Goal: Task Accomplishment & Management: Complete application form

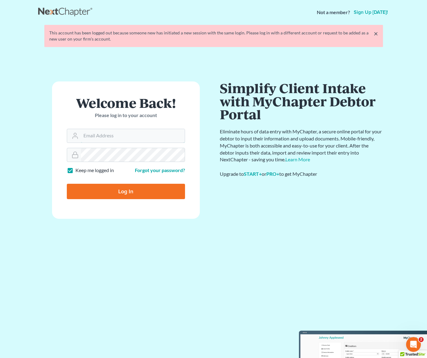
type input "[PERSON_NAME][EMAIL_ADDRESS][DOMAIN_NAME]"
click at [122, 195] on input "Log In" at bounding box center [126, 191] width 118 height 15
type input "Thinking..."
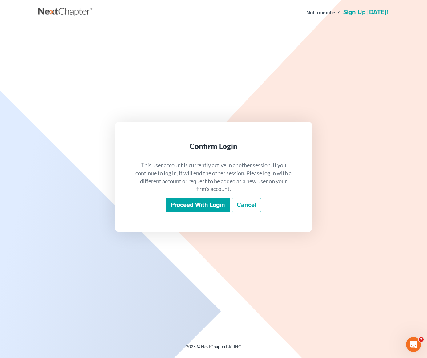
click at [207, 209] on input "Proceed with login" at bounding box center [198, 205] width 64 height 14
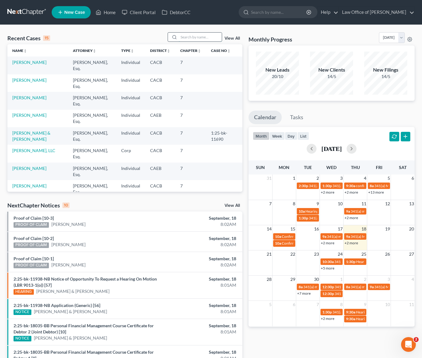
click at [197, 38] on input "search" at bounding box center [200, 37] width 43 height 9
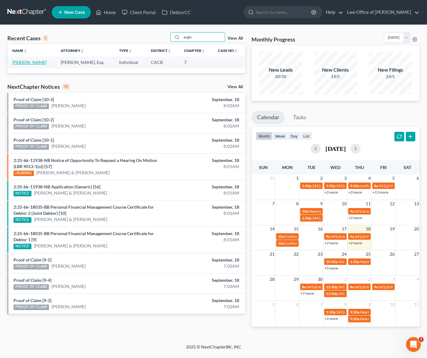
type input "argin"
click at [30, 64] on link "[PERSON_NAME]" at bounding box center [29, 62] width 34 height 5
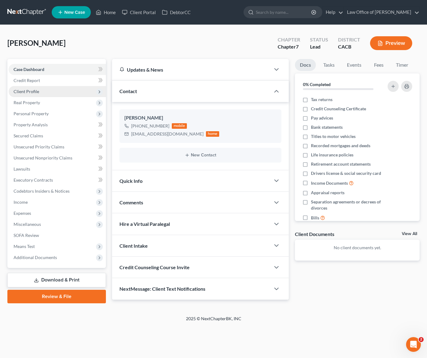
click at [29, 94] on span "Client Profile" at bounding box center [57, 91] width 97 height 11
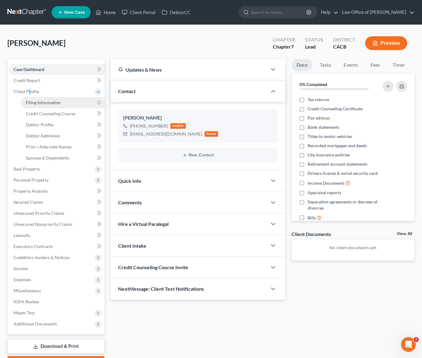
click at [53, 102] on span "Filing Information" at bounding box center [43, 102] width 35 height 5
select select "1"
select select "0"
select select "4"
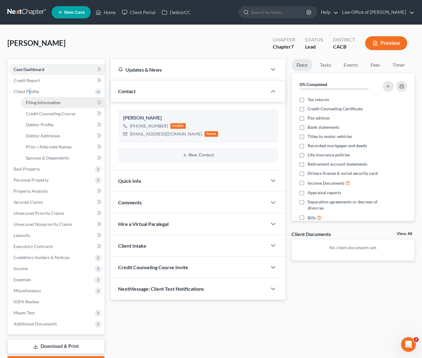
select select "0"
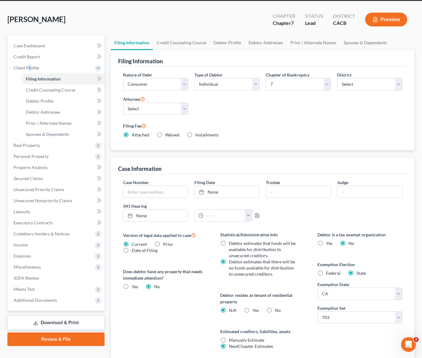
scroll to position [33, 0]
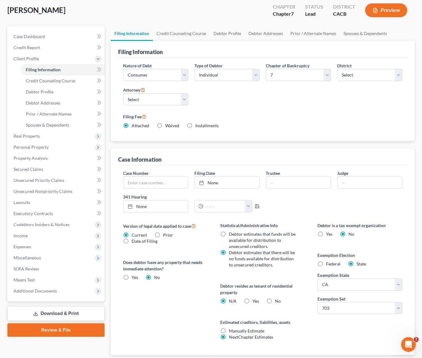
click at [253, 301] on label "Yes Yes" at bounding box center [256, 301] width 6 height 6
click at [255, 301] on input "Yes Yes" at bounding box center [257, 300] width 4 height 4
radio input "true"
radio input "false"
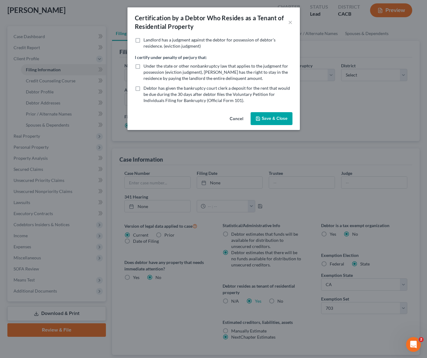
click at [269, 120] on button "Save & Close" at bounding box center [271, 118] width 42 height 13
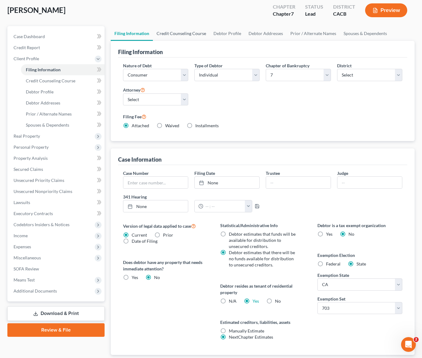
click at [173, 33] on link "Credit Counseling Course" at bounding box center [181, 33] width 57 height 15
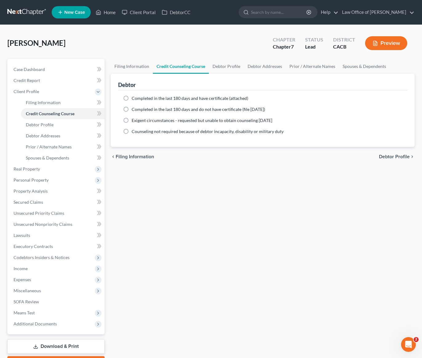
click at [132, 99] on label "Completed in the last 180 days and have certificate (attached)" at bounding box center [190, 98] width 117 height 6
click at [134, 99] on input "Completed in the last 180 days and have certificate (attached)" at bounding box center [136, 97] width 4 height 4
radio input "true"
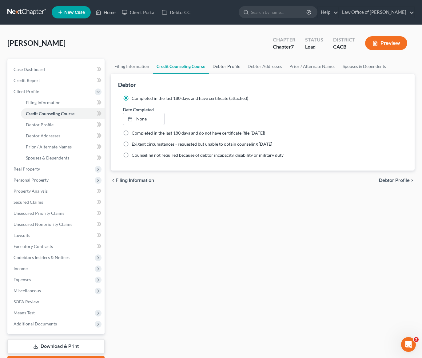
click at [225, 66] on link "Debtor Profile" at bounding box center [226, 66] width 35 height 15
select select "0"
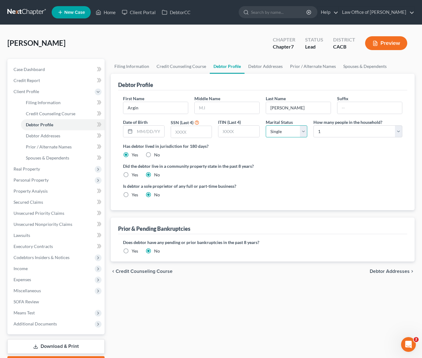
click at [282, 132] on select "Select Single Married Separated Divorced Widowed" at bounding box center [287, 131] width 42 height 12
select select "1"
click at [266, 125] on select "Select Single Married Separated Divorced Widowed" at bounding box center [287, 131] width 42 height 12
click at [318, 134] on select "Select 1 2 3 4 5 6 7 8 9 10 11 12 13 14 15 16 17 18 19 20" at bounding box center [357, 131] width 89 height 12
select select "1"
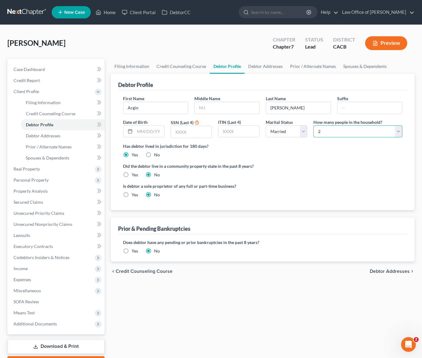
click at [313, 125] on select "Select 1 2 3 4 5 6 7 8 9 10 11 12 13 14 15 16 17 18 19 20" at bounding box center [357, 131] width 89 height 12
click at [300, 155] on div "Has debtor lived in jurisdiction for 180 days? Yes No Debtor must reside in jur…" at bounding box center [262, 150] width 279 height 15
click at [132, 175] on label "Yes" at bounding box center [135, 175] width 6 height 6
click at [134, 175] on input "Yes" at bounding box center [136, 174] width 4 height 4
radio input "true"
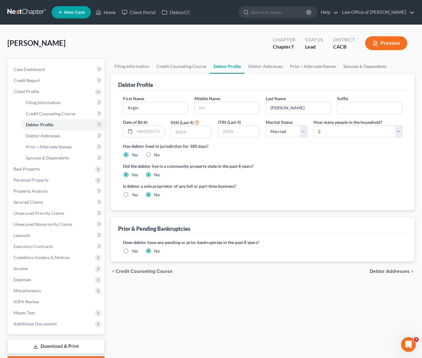
radio input "false"
click at [141, 135] on input "text" at bounding box center [150, 132] width 30 height 12
type input "[DATE]"
click at [268, 67] on link "Debtor Addresses" at bounding box center [266, 66] width 42 height 15
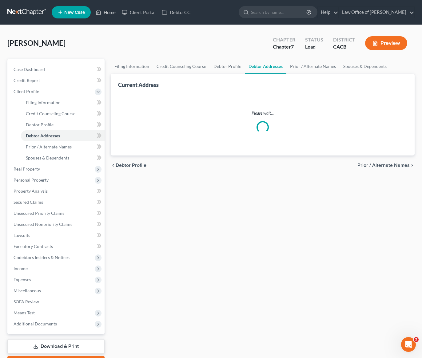
select select "0"
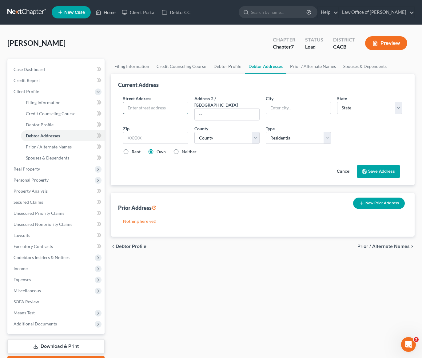
click at [169, 107] on input "text" at bounding box center [155, 108] width 65 height 12
type input "[STREET_ADDRESS]"
type input "Apt A"
click at [147, 133] on input "text" at bounding box center [155, 138] width 65 height 12
type input "91201"
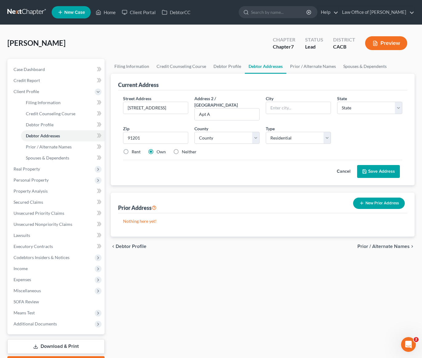
click at [222, 163] on div "Cancel Save Address" at bounding box center [262, 169] width 279 height 18
type input "[GEOGRAPHIC_DATA]"
select select "4"
click at [132, 149] on label "Rent" at bounding box center [136, 152] width 9 height 6
click at [134, 149] on input "Rent" at bounding box center [136, 151] width 4 height 4
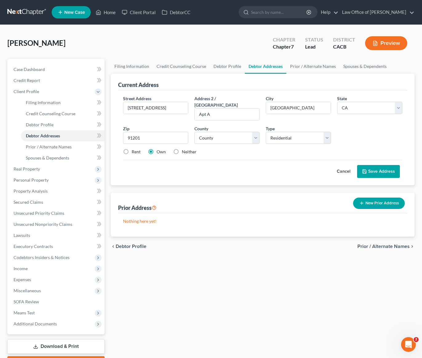
radio input "true"
click at [211, 133] on select "County [GEOGRAPHIC_DATA] [GEOGRAPHIC_DATA] [GEOGRAPHIC_DATA] [GEOGRAPHIC_DATA] …" at bounding box center [226, 138] width 65 height 12
select select "18"
click at [194, 132] on select "County [GEOGRAPHIC_DATA] [GEOGRAPHIC_DATA] [GEOGRAPHIC_DATA] [GEOGRAPHIC_DATA] …" at bounding box center [226, 138] width 65 height 12
click at [382, 165] on button "Save Address" at bounding box center [378, 171] width 43 height 13
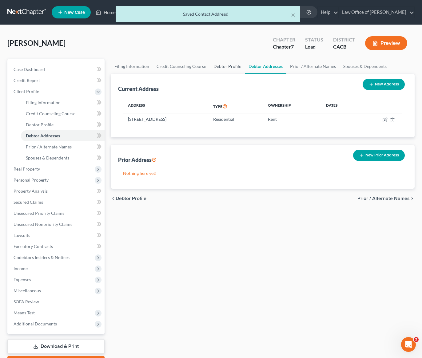
click at [229, 68] on link "Debtor Profile" at bounding box center [227, 66] width 35 height 15
select select "1"
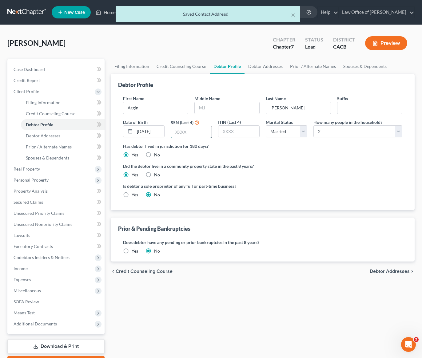
click at [194, 133] on input "text" at bounding box center [191, 132] width 41 height 12
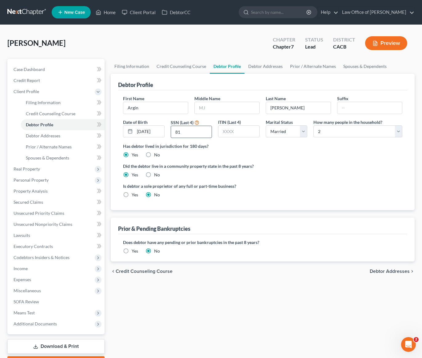
type input "8"
type input "4870"
click at [275, 161] on ng-include "First Name Argin Middle Name Last Name [PERSON_NAME] Date of Birth [DEMOGRAPHIC…" at bounding box center [262, 149] width 279 height 108
click at [263, 68] on link "Debtor Addresses" at bounding box center [266, 66] width 42 height 15
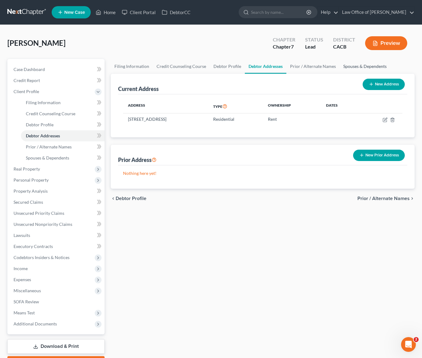
click at [341, 67] on link "Spouses & Dependents" at bounding box center [365, 66] width 51 height 15
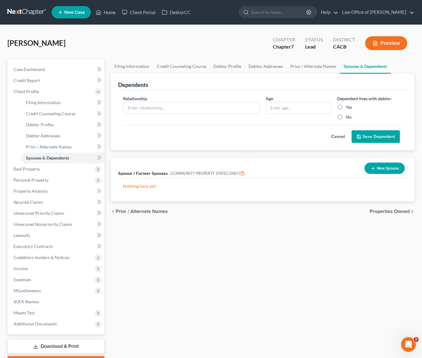
click at [387, 170] on button "New Spouse" at bounding box center [385, 168] width 40 height 11
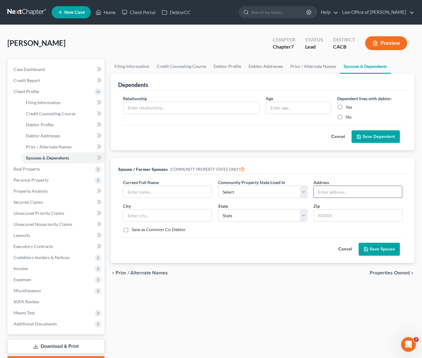
click at [346, 193] on input "text" at bounding box center [358, 192] width 88 height 12
type input "[STREET_ADDRESS]"
click at [337, 216] on input "text" at bounding box center [357, 215] width 89 height 12
type input "91201"
click at [294, 248] on div "Cancel Save Spouse" at bounding box center [262, 247] width 279 height 18
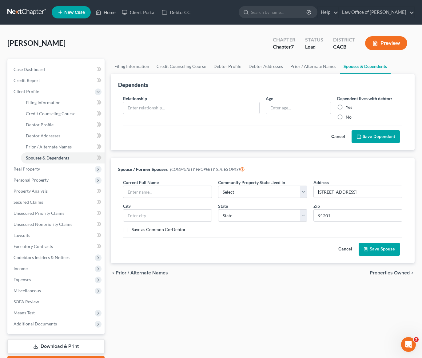
type input "[GEOGRAPHIC_DATA]"
select select "4"
click at [277, 191] on select "Select AZ CA GU ID LA NV NM PR [GEOGRAPHIC_DATA] [GEOGRAPHIC_DATA] [GEOGRAPHIC_…" at bounding box center [262, 192] width 89 height 12
select select "1"
click at [218, 186] on select "Select AZ CA GU ID LA NV NM PR [GEOGRAPHIC_DATA] [GEOGRAPHIC_DATA] [GEOGRAPHIC_…" at bounding box center [262, 192] width 89 height 12
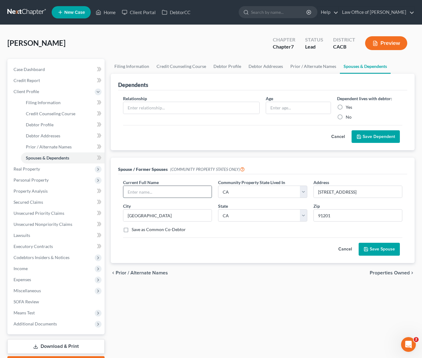
click at [180, 192] on input "text" at bounding box center [167, 192] width 88 height 12
type input "Meghedi Ayvazbalian"
click at [384, 252] on button "Save Spouse" at bounding box center [379, 249] width 41 height 13
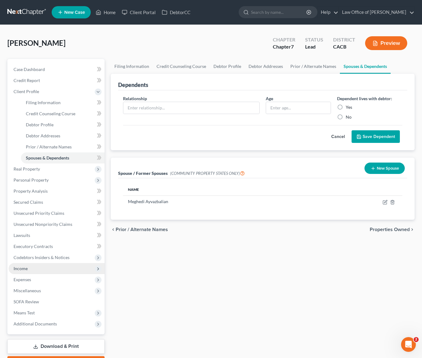
click at [23, 270] on span "Income" at bounding box center [21, 268] width 14 height 5
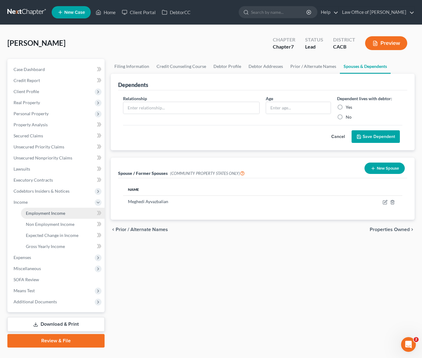
click at [54, 214] on span "Employment Income" at bounding box center [45, 213] width 39 height 5
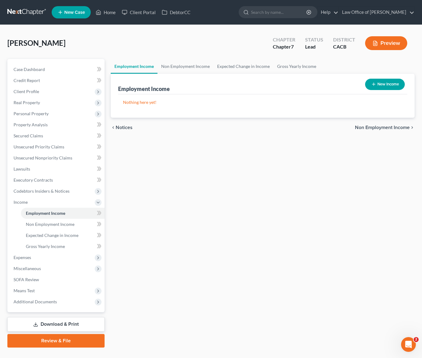
click at [379, 82] on button "New Income" at bounding box center [385, 84] width 40 height 11
select select "0"
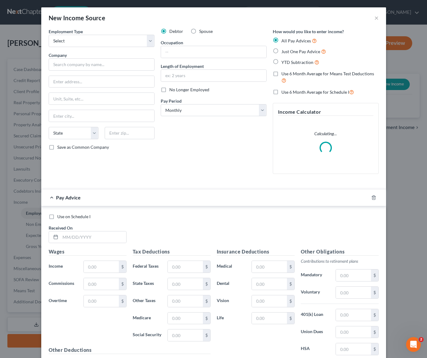
click at [199, 31] on label "Spouse" at bounding box center [206, 31] width 14 height 6
click at [201, 31] on input "Spouse" at bounding box center [203, 30] width 4 height 4
radio input "true"
click at [109, 42] on select "Select Full or [DEMOGRAPHIC_DATA] Employment Self Employment" at bounding box center [102, 41] width 106 height 12
select select "0"
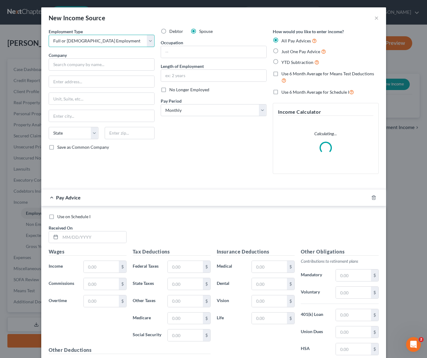
click at [49, 35] on select "Select Full or [DEMOGRAPHIC_DATA] Employment Self Employment" at bounding box center [102, 41] width 106 height 12
click at [88, 65] on input "text" at bounding box center [102, 64] width 106 height 12
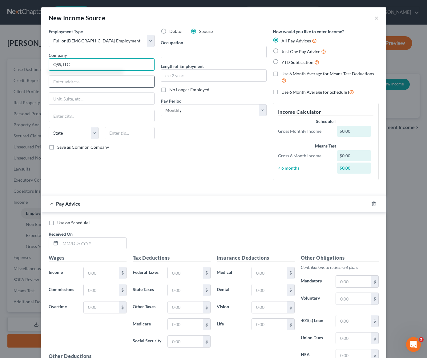
type input "QSS, LLC"
click at [79, 85] on input "text" at bounding box center [101, 82] width 105 height 12
type input "[STREET_ADDRESS]"
click at [87, 99] on input "text" at bounding box center [101, 99] width 105 height 12
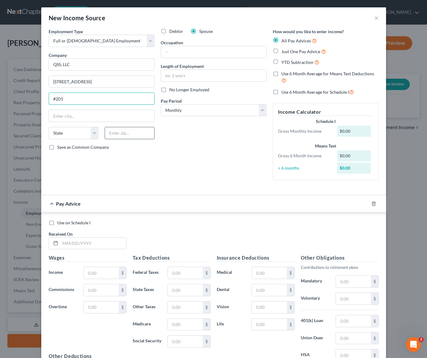
type input "#201"
click at [118, 135] on input "text" at bounding box center [130, 133] width 50 height 12
type input "91502"
click at [233, 145] on div "Debtor Spouse Occupation Length of Employment No Longer Employed Pay Period * S…" at bounding box center [213, 106] width 112 height 157
type input "Burbank"
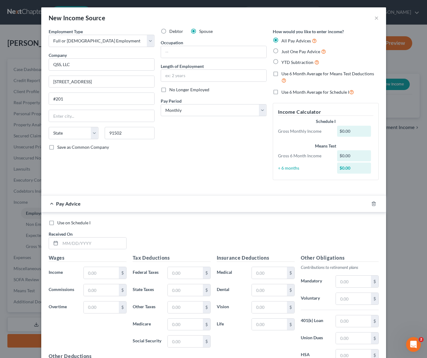
select select "4"
click at [281, 51] on label "Just One Pay Advice" at bounding box center [303, 51] width 45 height 7
click at [284, 51] on input "Just One Pay Advice" at bounding box center [286, 50] width 4 height 4
radio input "true"
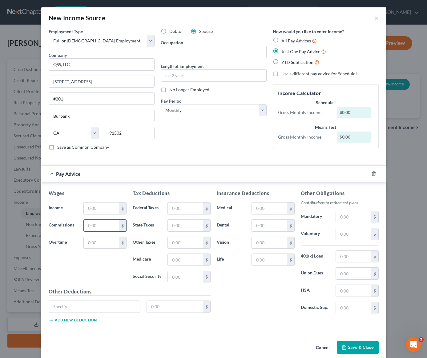
click at [94, 220] on div "$" at bounding box center [104, 226] width 43 height 12
click at [93, 210] on input "text" at bounding box center [101, 209] width 35 height 12
type input "4,121.96"
click at [189, 245] on input "text" at bounding box center [185, 243] width 35 height 12
type input "680.13"
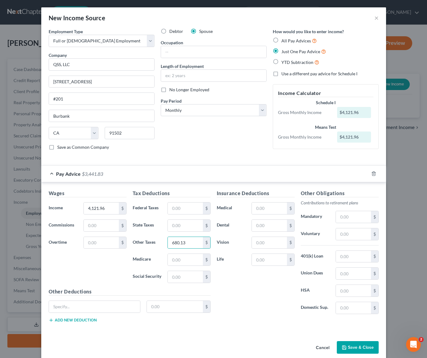
click at [236, 141] on div "Debtor Spouse Occupation Length of Employment No Longer Employed Pay Period * S…" at bounding box center [213, 91] width 112 height 127
click at [358, 347] on button "Save & Close" at bounding box center [358, 347] width 42 height 13
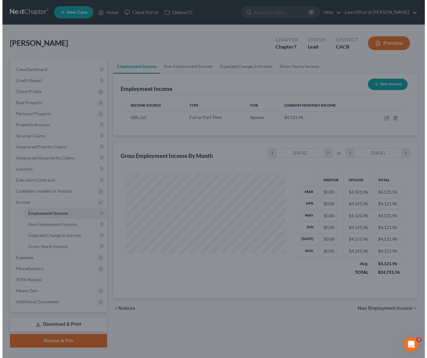
scroll to position [307487, 307427]
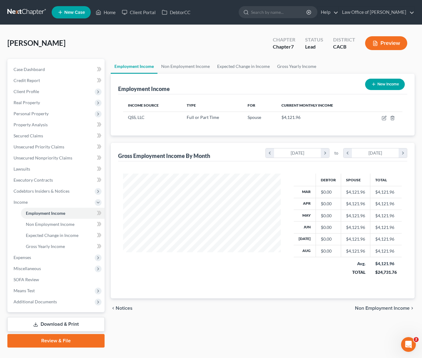
click at [380, 87] on button "New Income" at bounding box center [385, 84] width 40 height 11
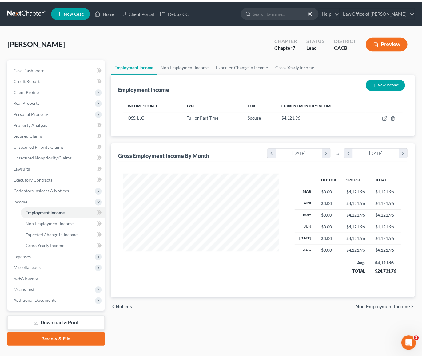
scroll to position [110, 172]
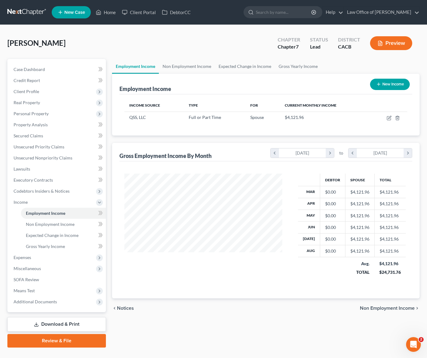
select select "0"
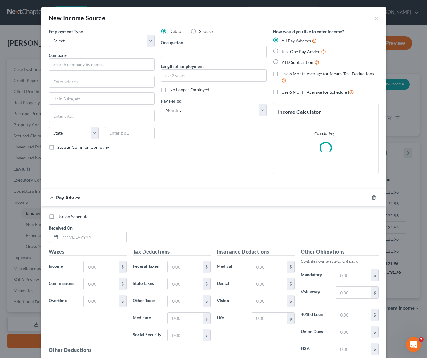
click at [199, 31] on label "Spouse" at bounding box center [206, 31] width 14 height 6
click at [201, 31] on input "Spouse" at bounding box center [203, 30] width 4 height 4
radio input "true"
click at [100, 43] on select "Select Full or [DEMOGRAPHIC_DATA] Employment Self Employment" at bounding box center [102, 41] width 106 height 12
select select "0"
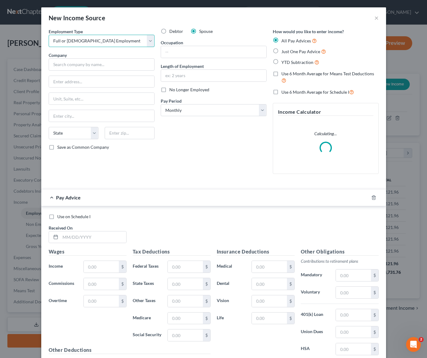
click at [49, 35] on select "Select Full or [DEMOGRAPHIC_DATA] Employment Self Employment" at bounding box center [102, 41] width 106 height 12
click at [103, 66] on input "text" at bounding box center [102, 64] width 106 height 12
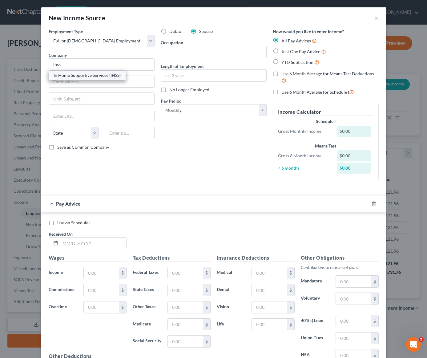
click at [104, 76] on div "In Home Supportive Services (IHSS)" at bounding box center [87, 75] width 67 height 6
type input "In Home Supportive Services (IHSS)"
type input "[STREET_ADDRESS]"
type input "[GEOGRAPHIC_DATA]"
select select "4"
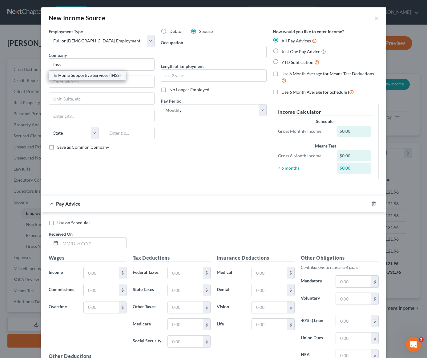
type input "90007"
click at [281, 50] on label "Just One Pay Advice" at bounding box center [303, 51] width 45 height 7
click at [284, 50] on input "Just One Pay Advice" at bounding box center [286, 50] width 4 height 4
radio input "true"
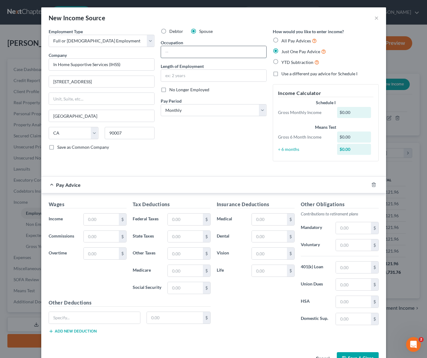
click at [212, 51] on input "text" at bounding box center [213, 52] width 105 height 12
type input "Caretaker for"
click at [90, 220] on input "text" at bounding box center [101, 220] width 35 height 12
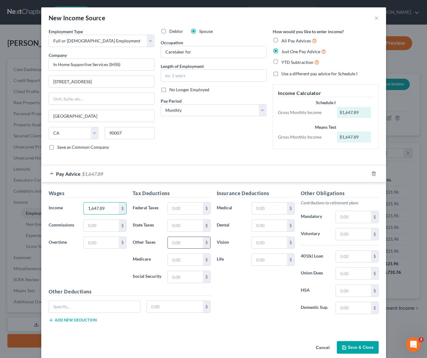
type input "1,647.89"
click at [193, 245] on input "text" at bounding box center [185, 243] width 35 height 12
type input "236.59"
click at [353, 347] on button "Save & Close" at bounding box center [358, 347] width 42 height 13
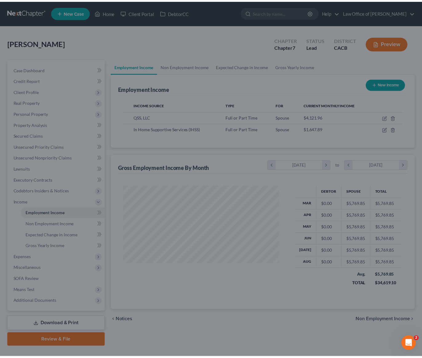
scroll to position [307487, 307427]
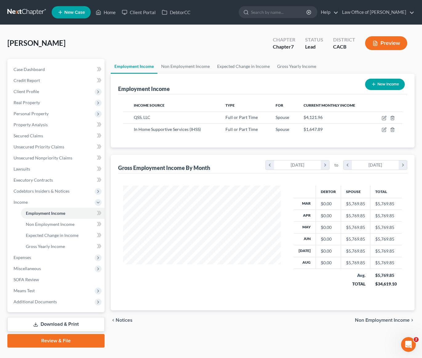
click at [387, 86] on button "New Income" at bounding box center [385, 84] width 40 height 11
select select "0"
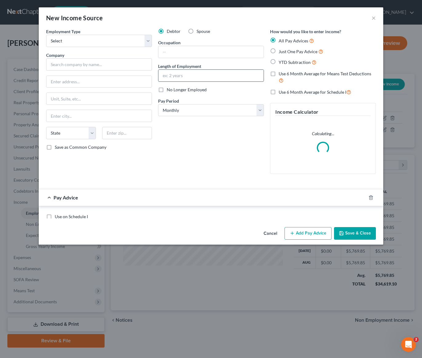
scroll to position [110, 172]
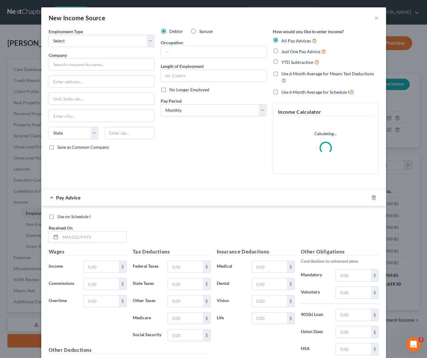
click at [199, 32] on label "Spouse" at bounding box center [206, 31] width 14 height 6
click at [201, 32] on input "Spouse" at bounding box center [203, 30] width 4 height 4
radio input "true"
click at [111, 40] on select "Select Full or [DEMOGRAPHIC_DATA] Employment Self Employment" at bounding box center [102, 41] width 106 height 12
select select "0"
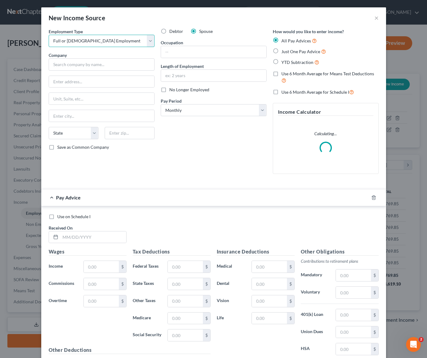
click at [49, 35] on select "Select Full or [DEMOGRAPHIC_DATA] Employment Self Employment" at bounding box center [102, 41] width 106 height 12
click at [104, 64] on input "text" at bounding box center [102, 64] width 106 height 12
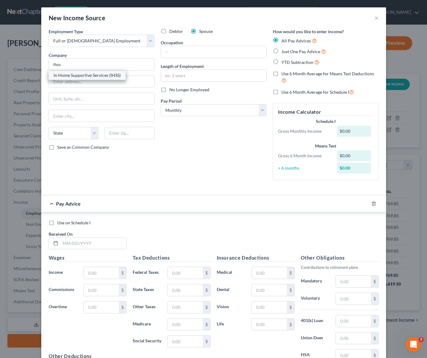
click at [99, 75] on div "In Home Supportive Services (IHSS)" at bounding box center [87, 75] width 67 height 6
type input "In Home Supportive Services (IHSS)"
type input "[STREET_ADDRESS]"
type input "[GEOGRAPHIC_DATA]"
select select "4"
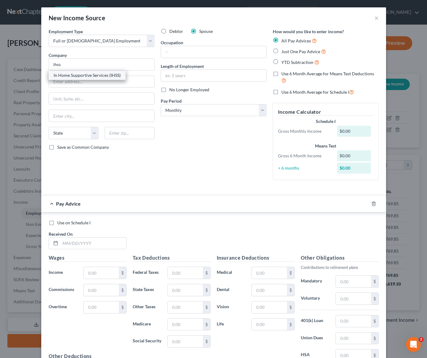
type input "90007"
click at [281, 51] on label "Just One Pay Advice" at bounding box center [303, 51] width 45 height 7
click at [284, 51] on input "Just One Pay Advice" at bounding box center [286, 50] width 4 height 4
radio input "true"
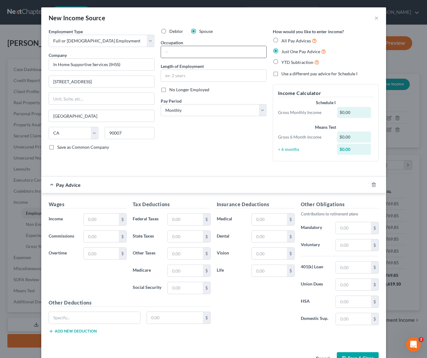
click at [218, 57] on input "text" at bounding box center [213, 52] width 105 height 12
type input "Caretaker for"
click at [98, 220] on input "text" at bounding box center [101, 220] width 35 height 12
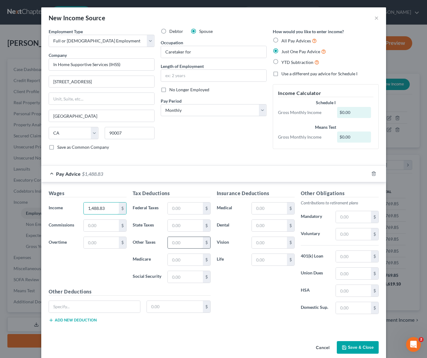
type input "1,488.83"
click at [185, 246] on input "text" at bounding box center [185, 243] width 35 height 12
type input "222.14"
click at [355, 350] on button "Save & Close" at bounding box center [358, 347] width 42 height 13
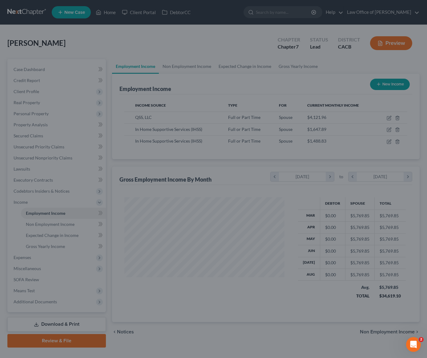
scroll to position [307487, 307427]
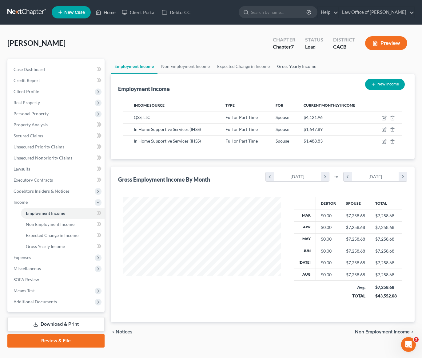
click at [296, 66] on link "Gross Yearly Income" at bounding box center [296, 66] width 46 height 15
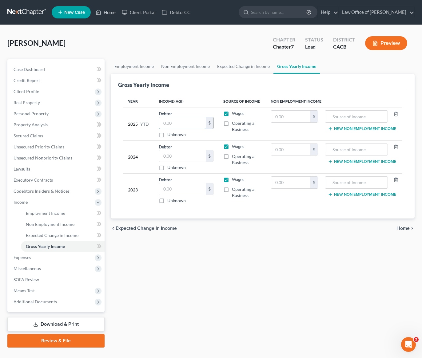
click at [188, 125] on input "text" at bounding box center [182, 123] width 47 height 12
type input "58,069.55"
click at [32, 67] on span "Case Dashboard" at bounding box center [29, 69] width 31 height 5
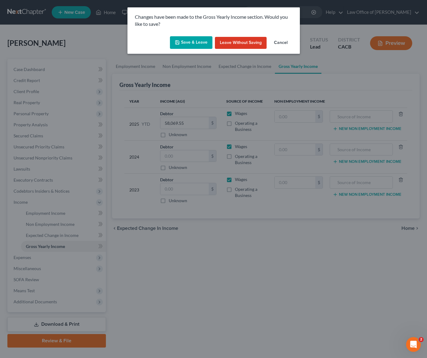
click at [202, 42] on button "Save & Leave" at bounding box center [191, 42] width 42 height 13
